Goal: Navigation & Orientation: Find specific page/section

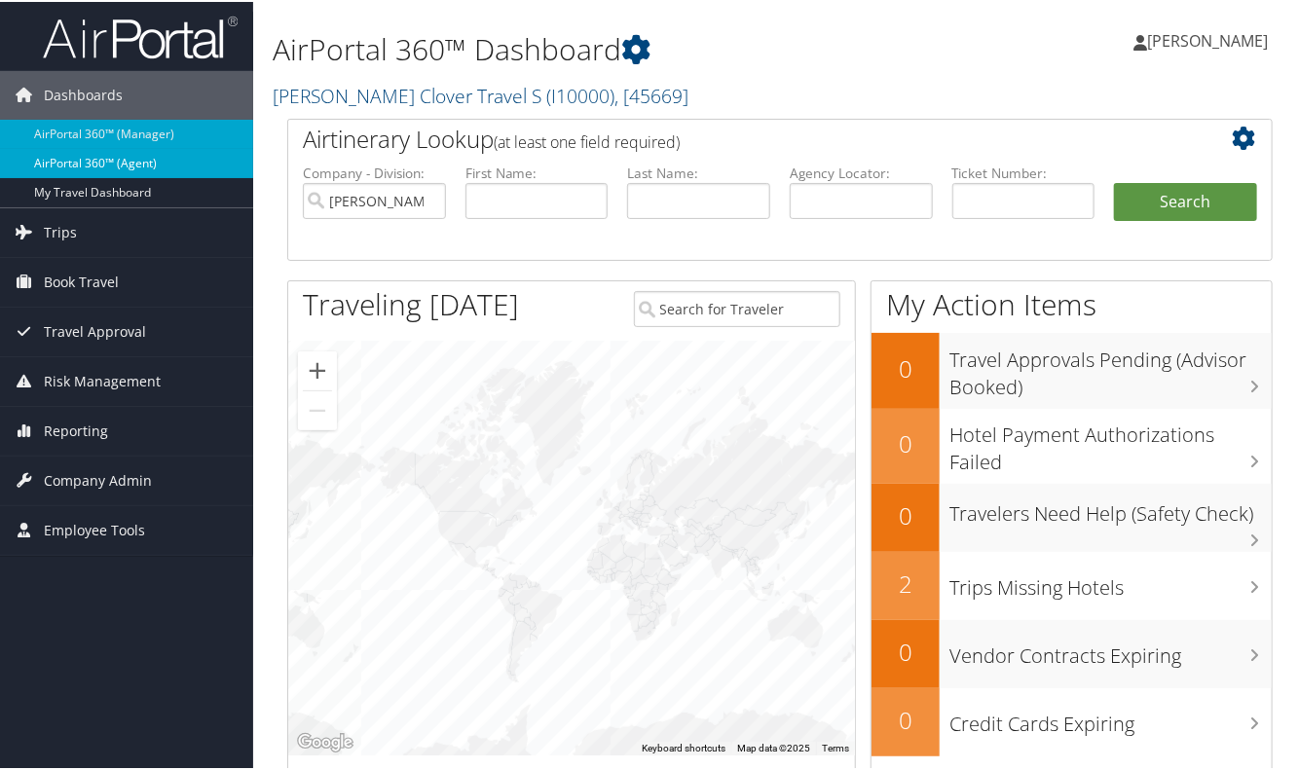
click at [104, 164] on link "AirPortal 360™ (Agent)" at bounding box center [126, 161] width 253 height 29
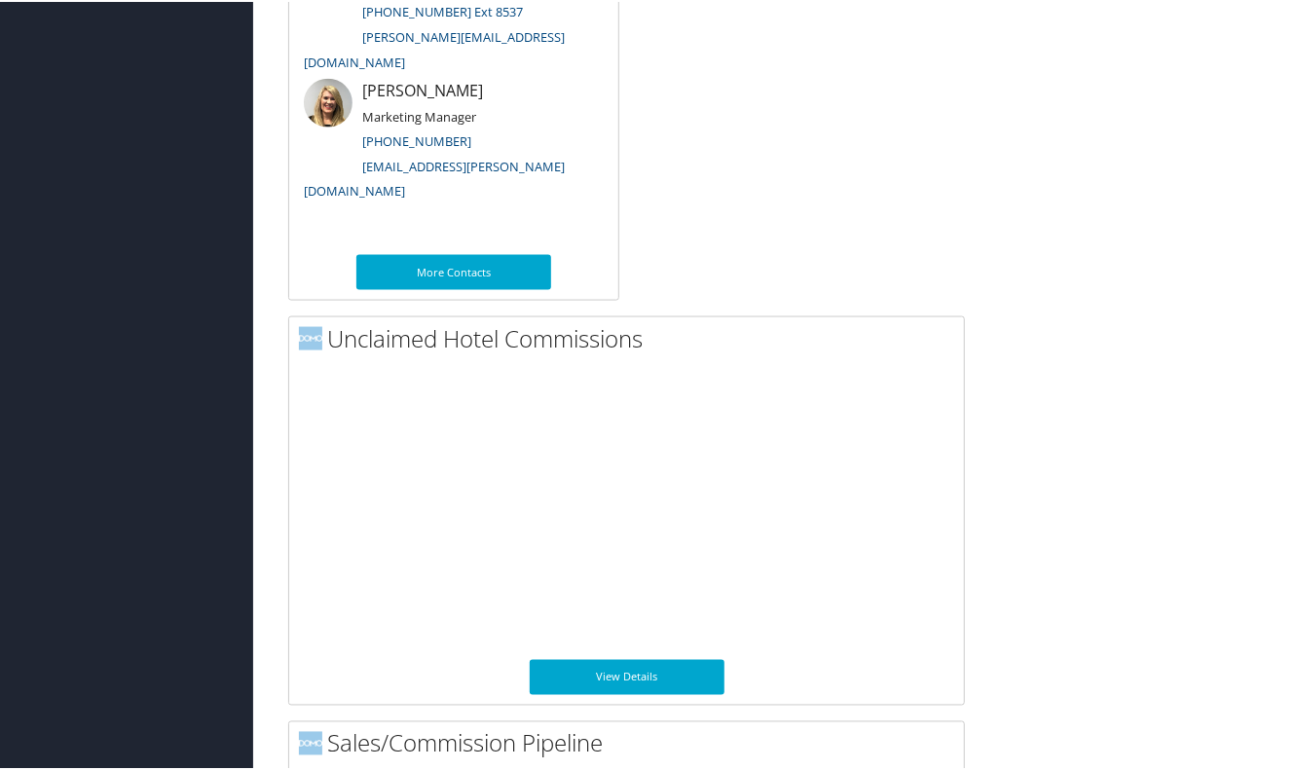
scroll to position [1469, 0]
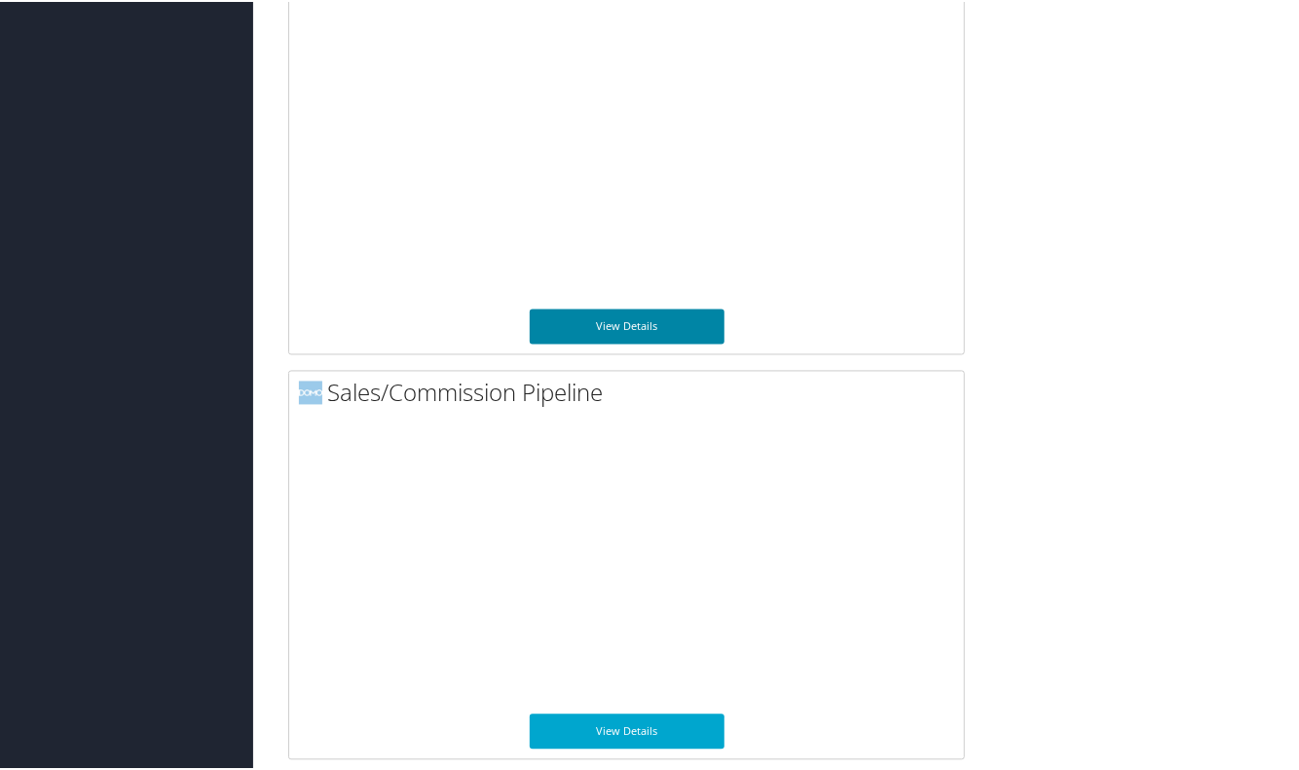
click at [639, 331] on link "View Details" at bounding box center [627, 325] width 195 height 35
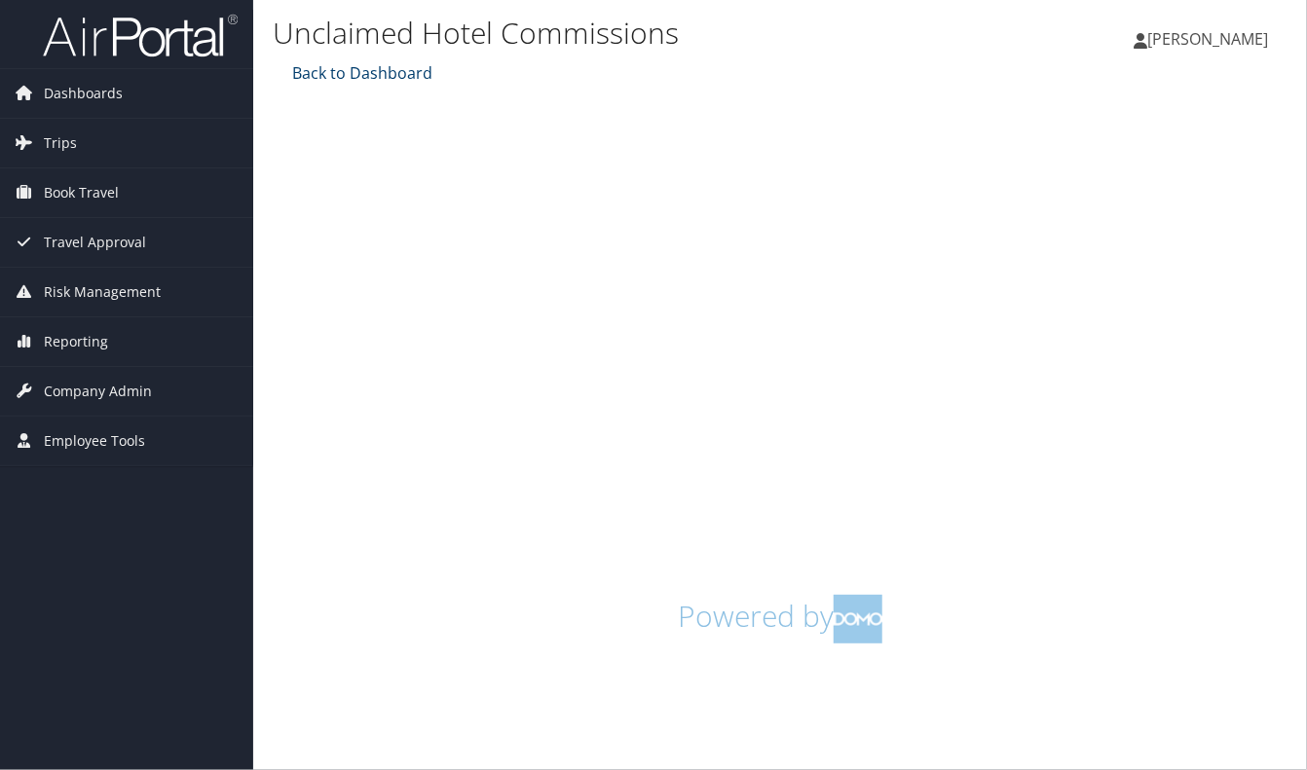
click at [388, 67] on link "Back to Dashboard" at bounding box center [359, 72] width 145 height 21
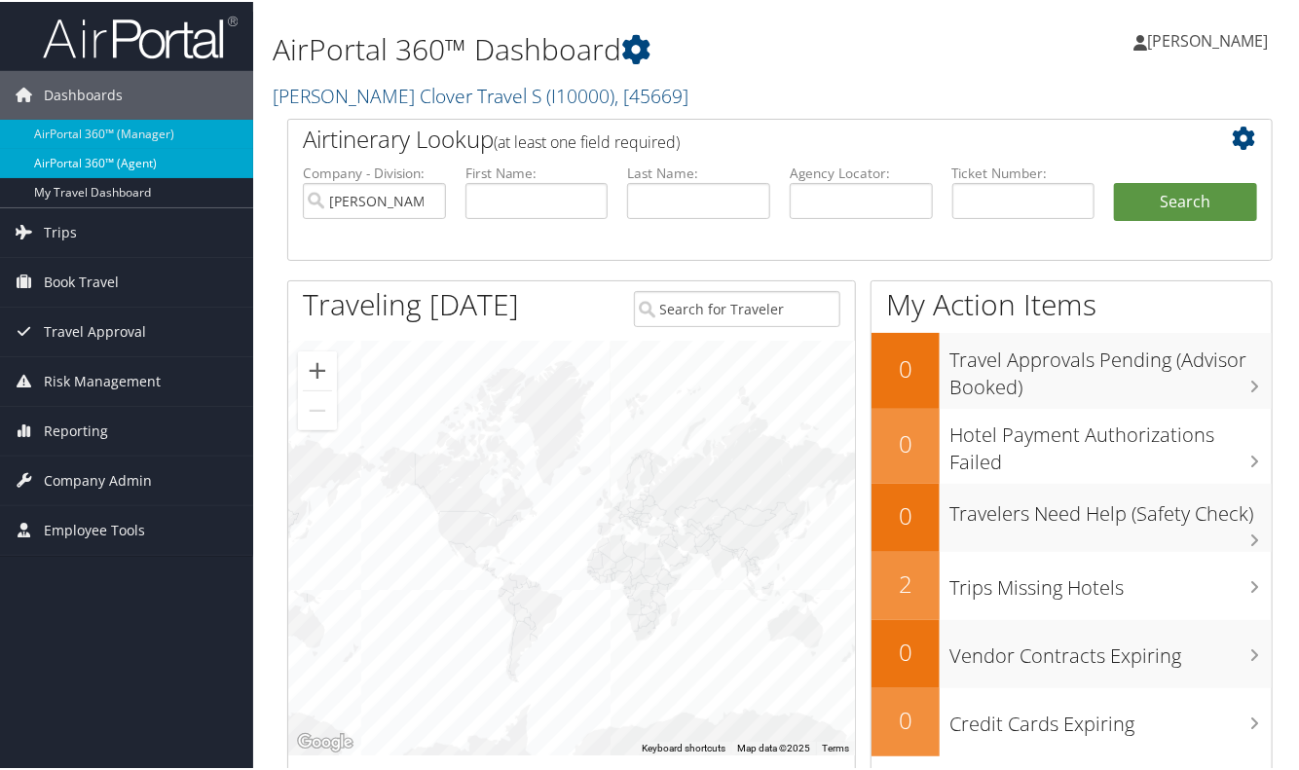
click at [110, 159] on link "AirPortal 360™ (Agent)" at bounding box center [126, 161] width 253 height 29
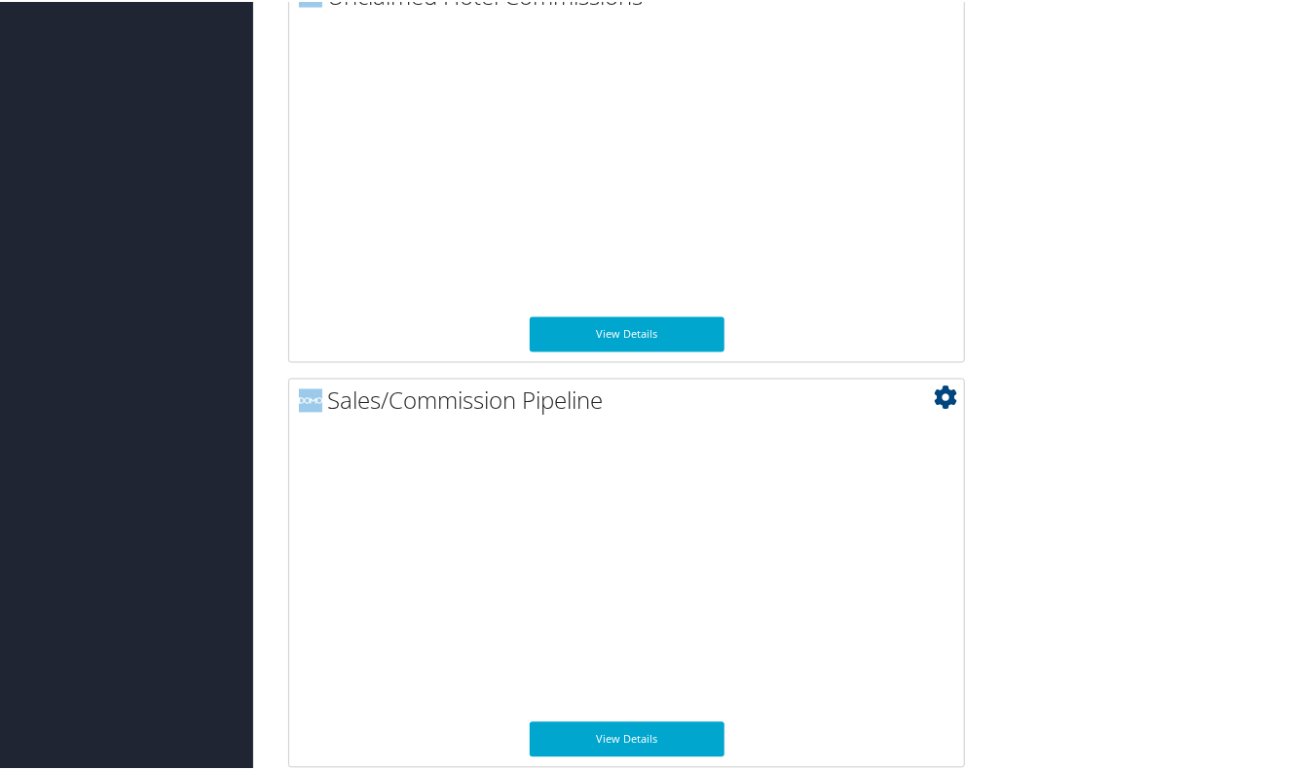
scroll to position [1469, 0]
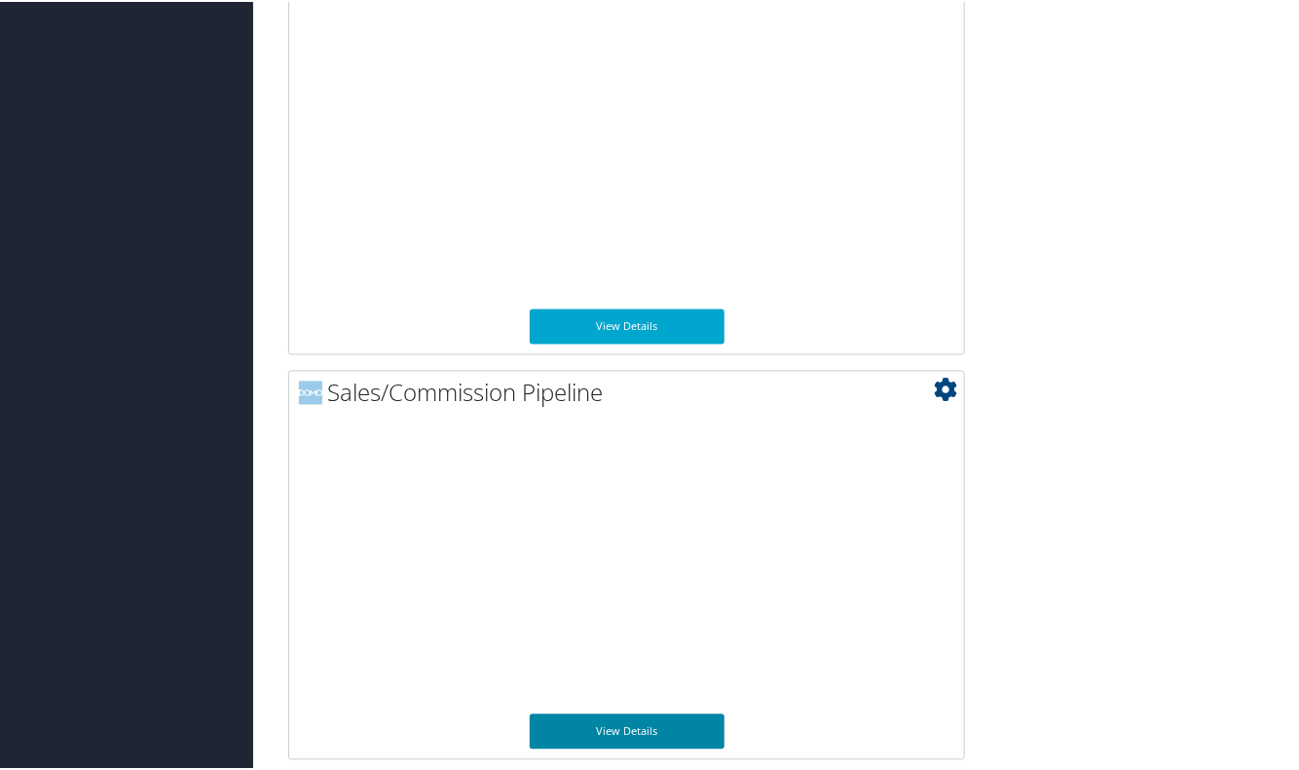
click at [619, 727] on link "View Details" at bounding box center [627, 730] width 195 height 35
